Goal: Transaction & Acquisition: Subscribe to service/newsletter

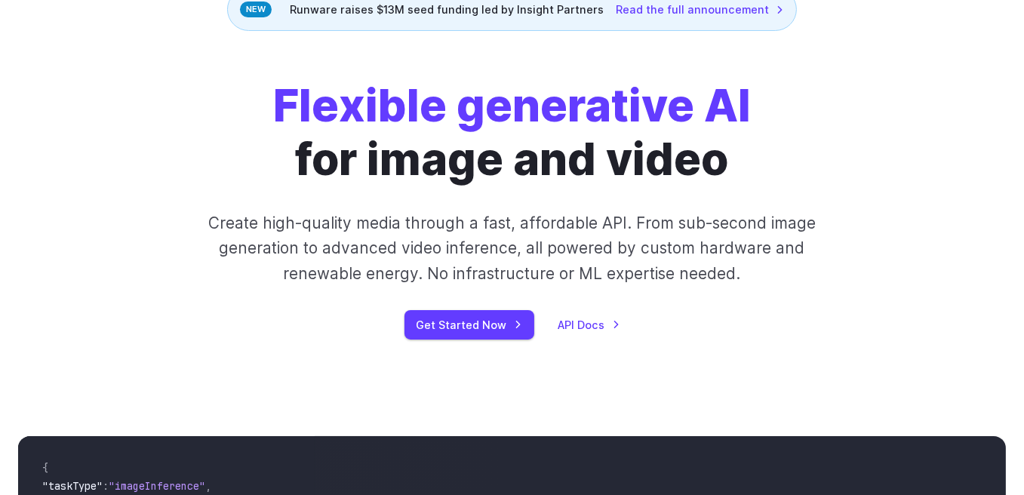
scroll to position [151, 0]
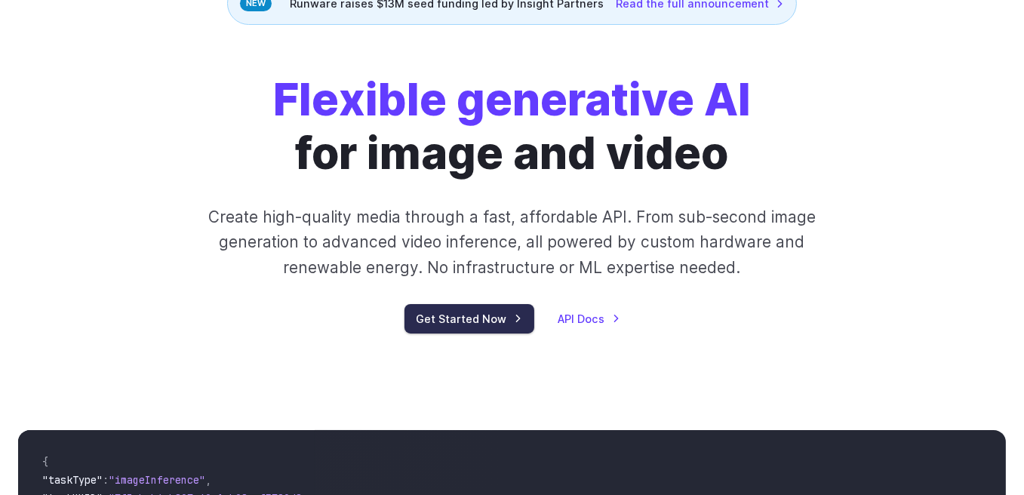
click at [482, 314] on link "Get Started Now" at bounding box center [470, 318] width 130 height 29
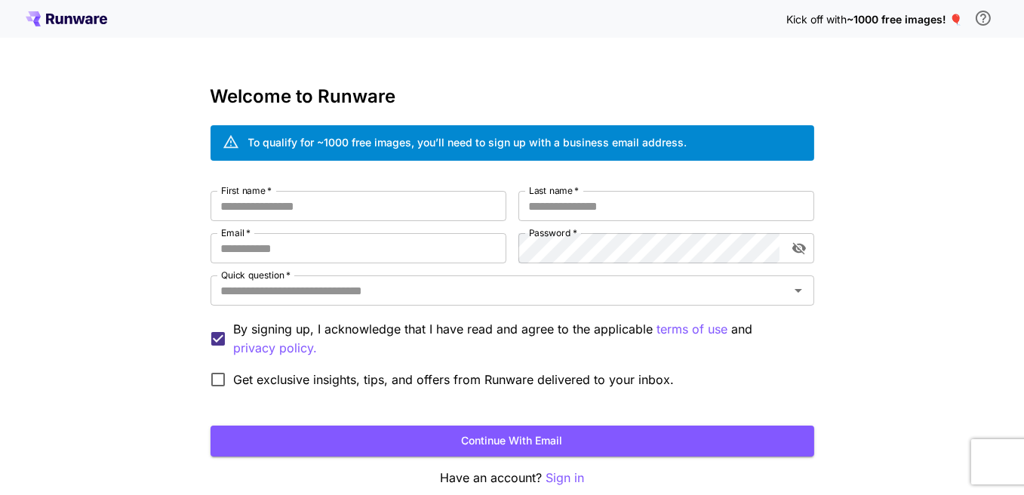
click at [84, 23] on icon at bounding box center [67, 18] width 82 height 15
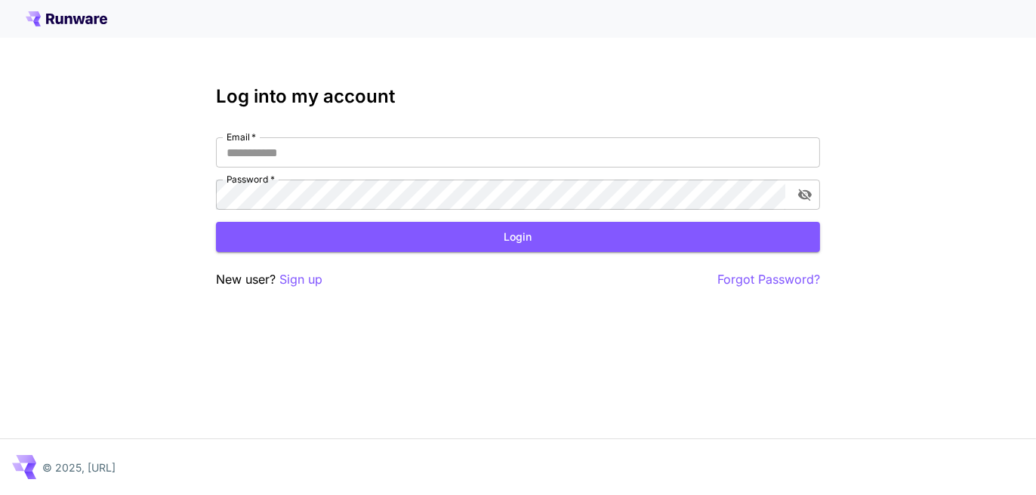
click at [84, 23] on icon at bounding box center [67, 18] width 82 height 15
click at [51, 23] on icon at bounding box center [67, 18] width 82 height 15
click at [299, 285] on p "Sign up" at bounding box center [300, 279] width 43 height 19
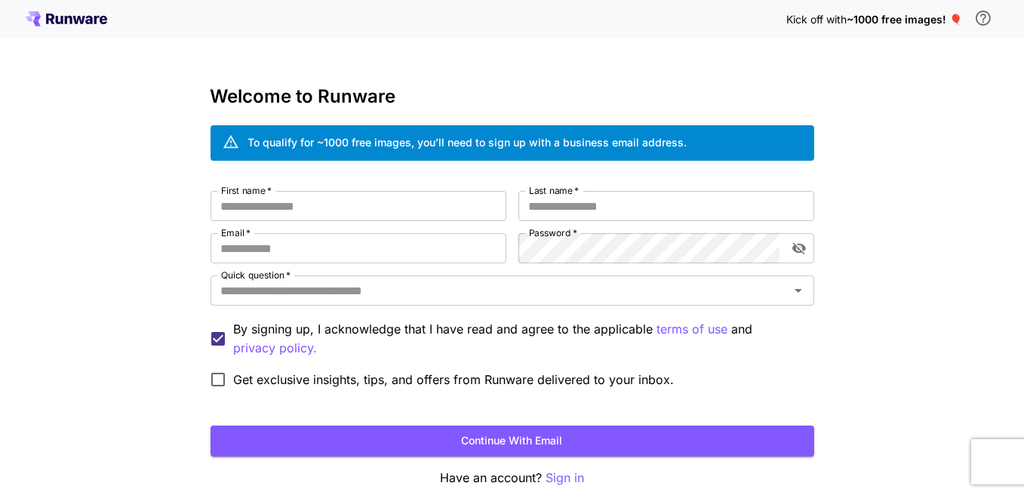
click at [299, 285] on input "Quick question   *" at bounding box center [500, 290] width 570 height 21
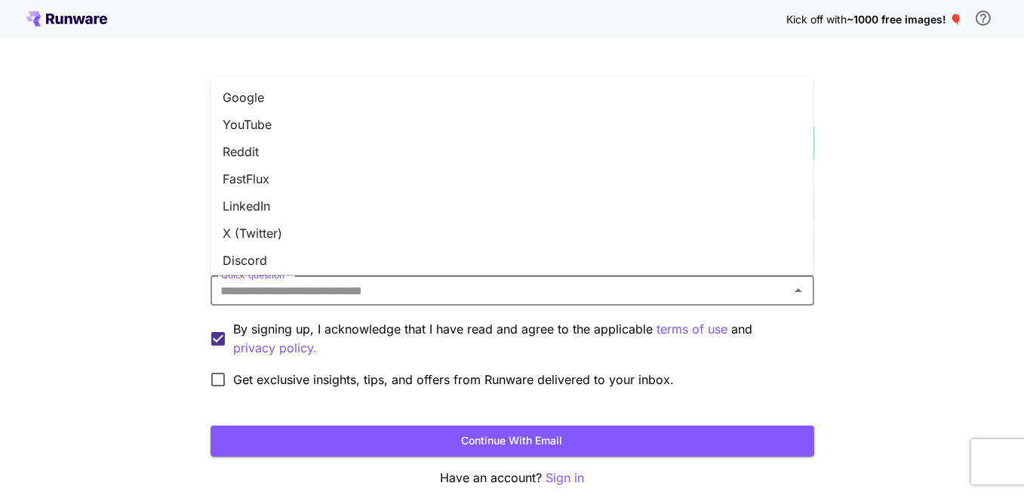
click at [922, 261] on div "Kick off with ~1000 free images! 🎈 Welcome to Runware To qualify for ~1000 free…" at bounding box center [512, 284] width 1024 height 568
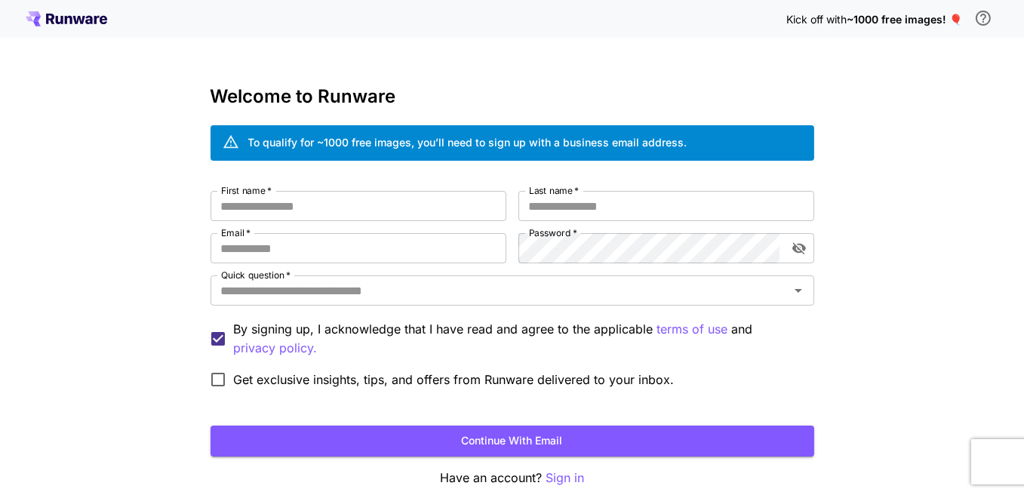
click at [922, 261] on div "Kick off with ~1000 free images! 🎈 Welcome to Runware To qualify for ~1000 free…" at bounding box center [512, 284] width 1024 height 568
click at [337, 211] on input "First name   *" at bounding box center [359, 206] width 296 height 30
